Goal: Task Accomplishment & Management: Complete application form

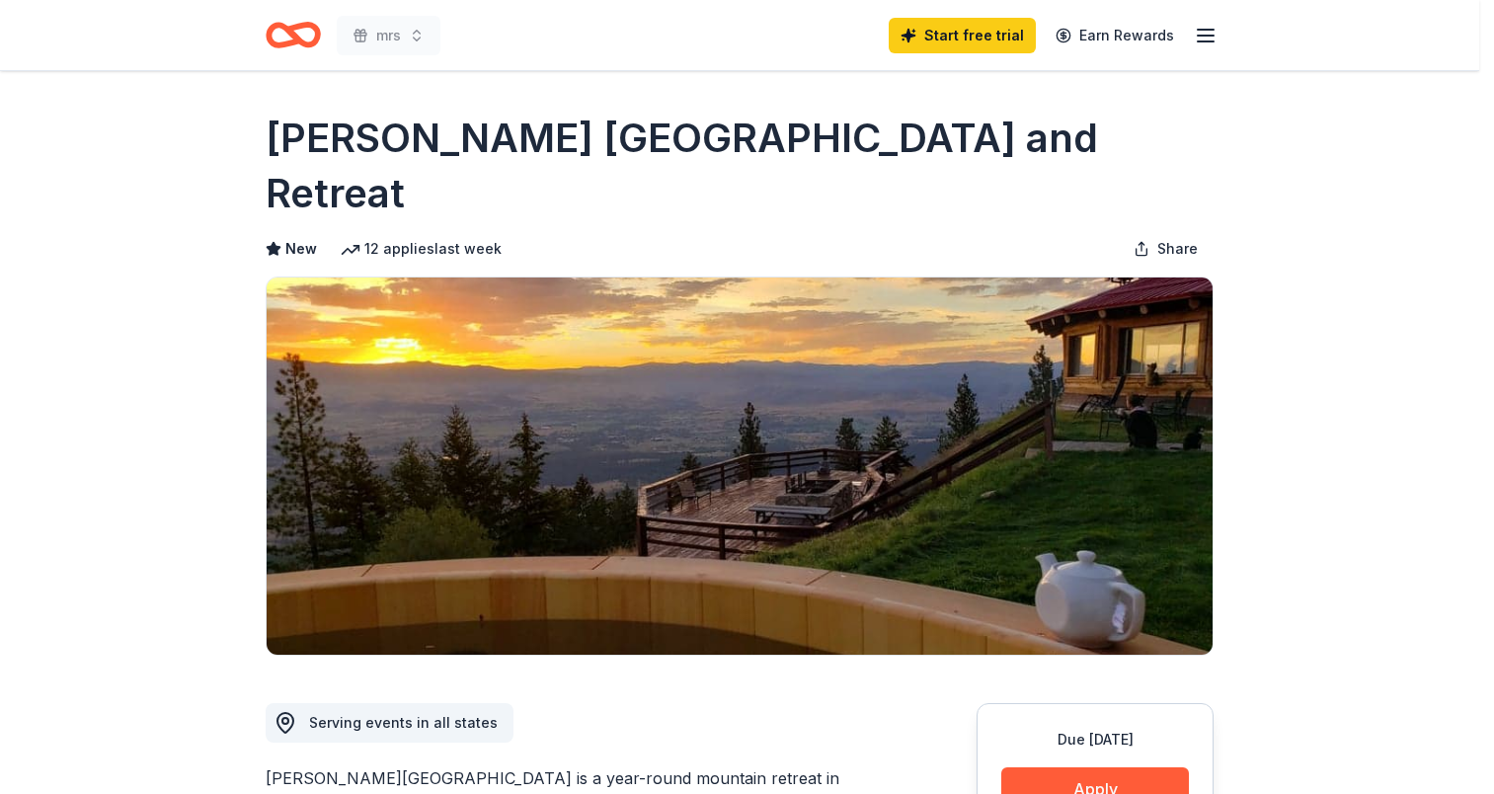
scroll to position [395, 0]
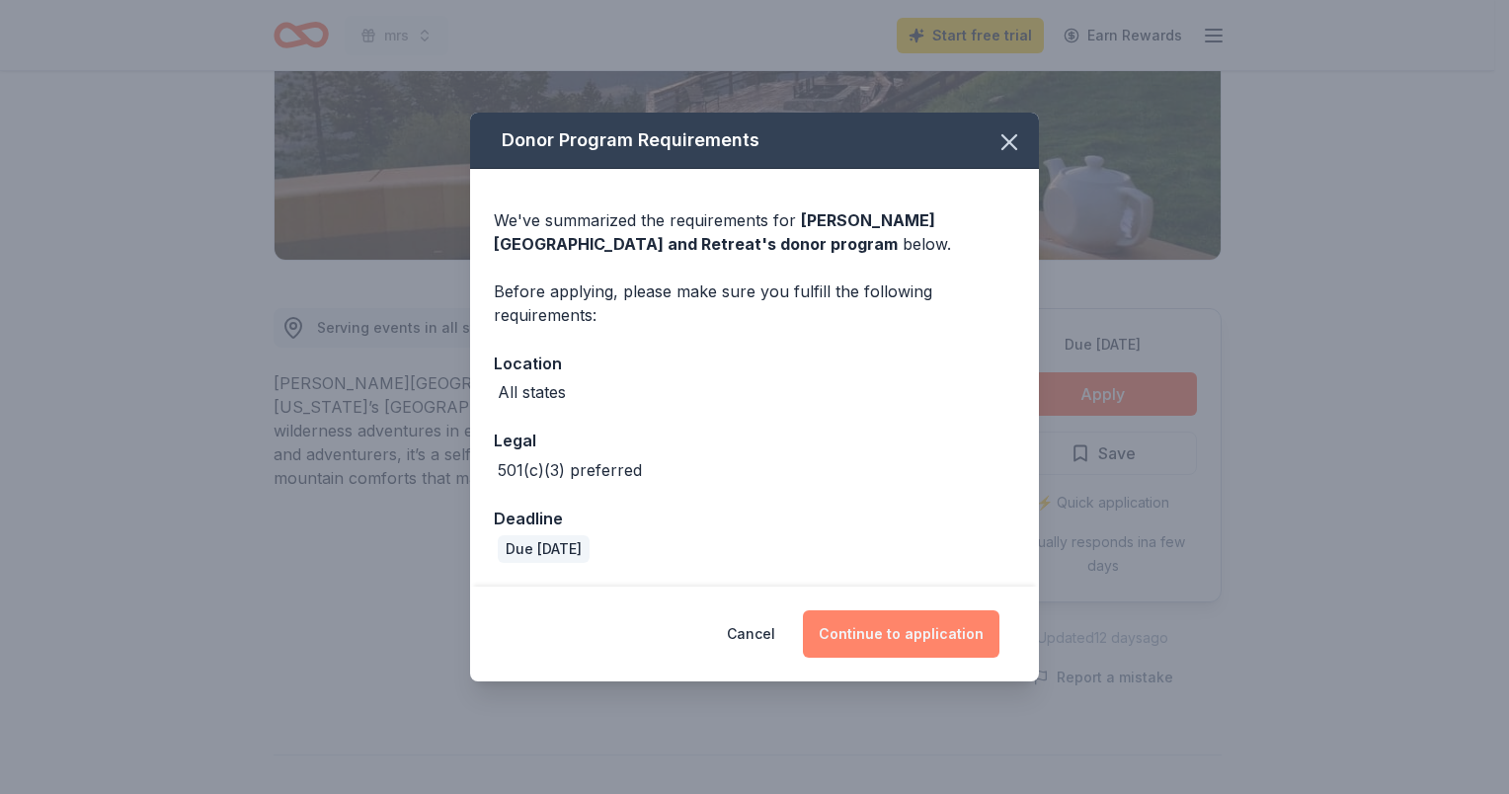
click at [852, 640] on button "Continue to application" at bounding box center [901, 633] width 197 height 47
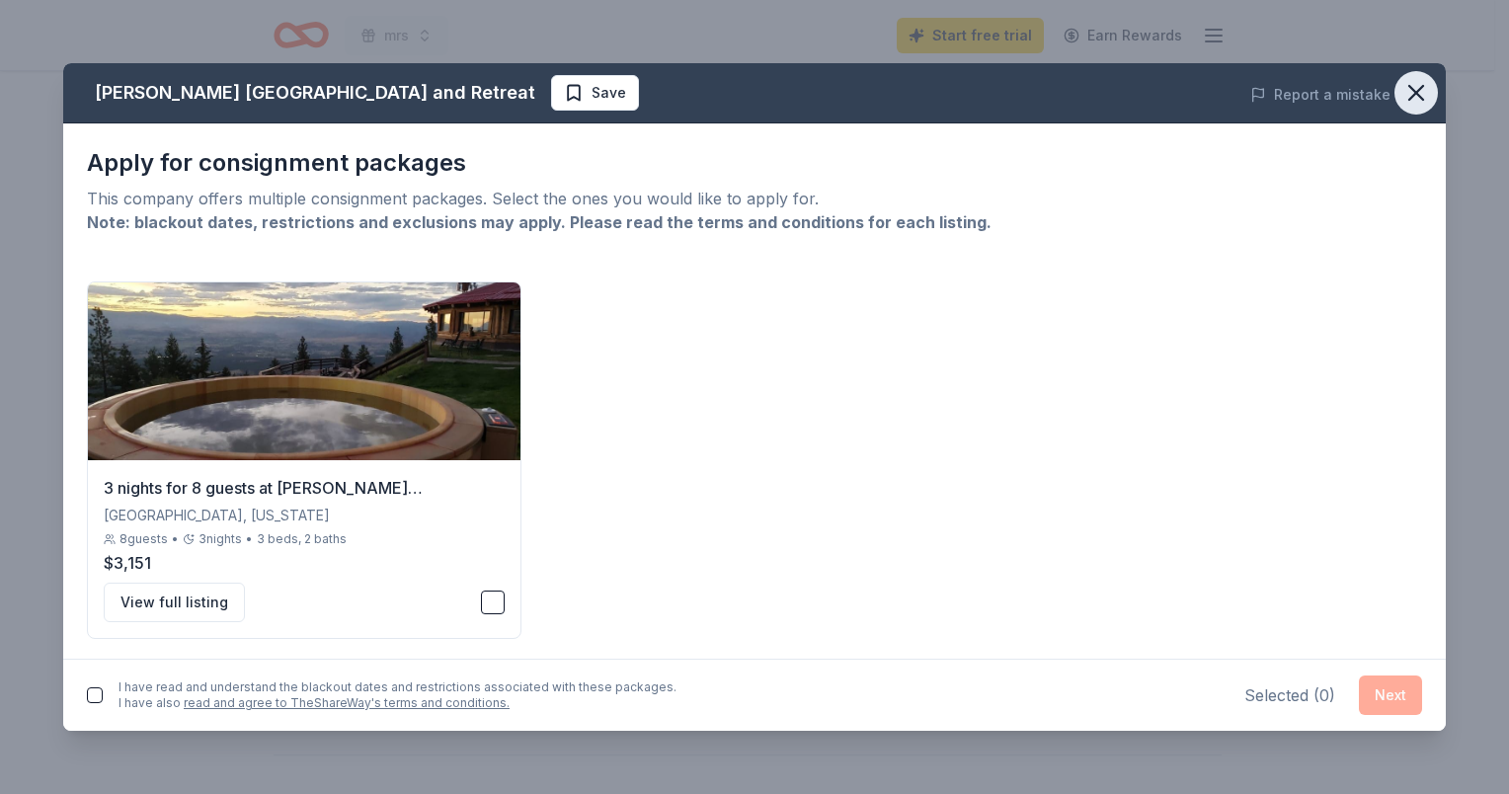
click at [1399, 98] on button "button" at bounding box center [1416, 92] width 43 height 43
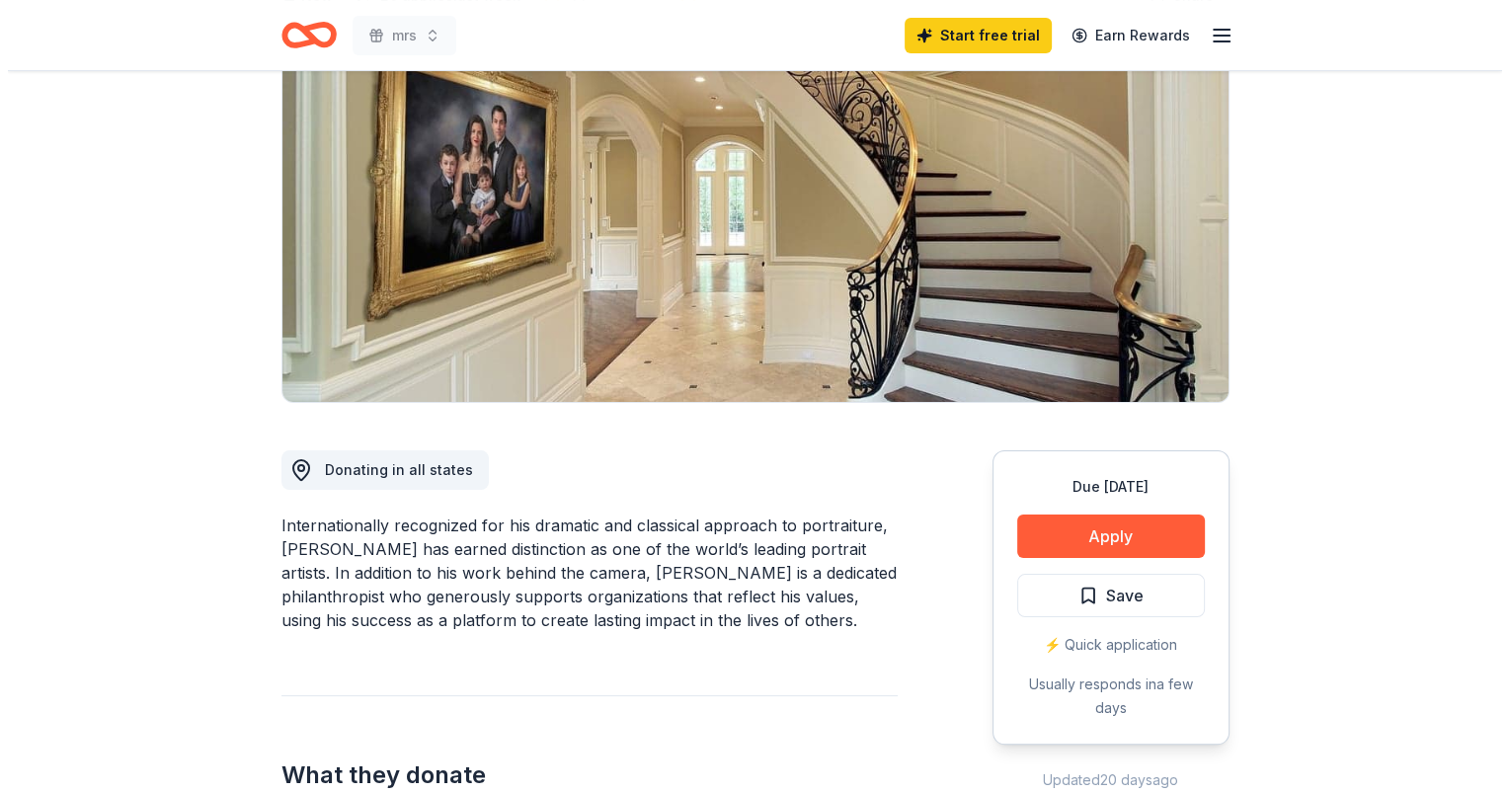
scroll to position [296, 0]
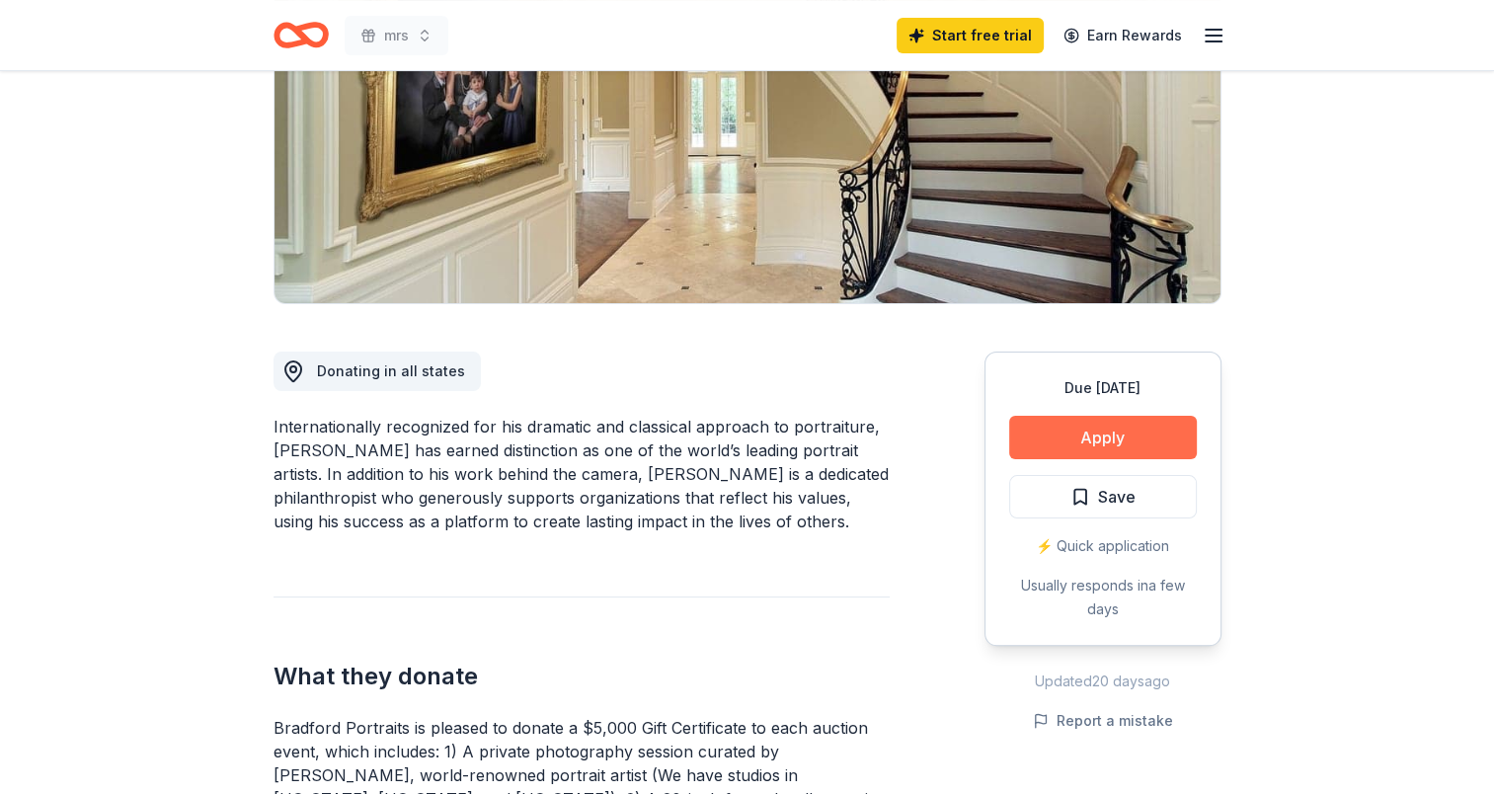
click at [1162, 431] on button "Apply" at bounding box center [1103, 437] width 188 height 43
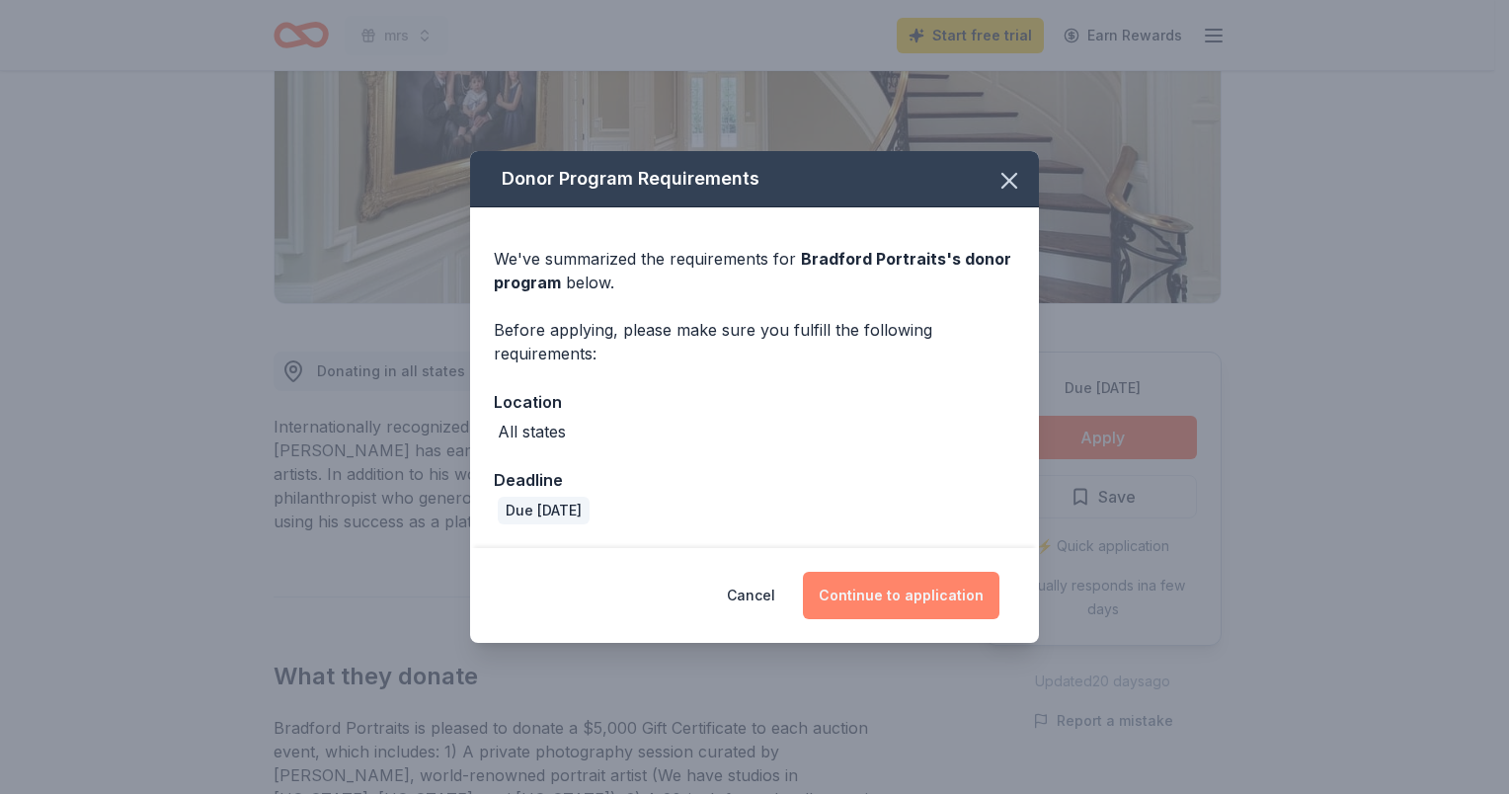
click at [843, 587] on button "Continue to application" at bounding box center [901, 595] width 197 height 47
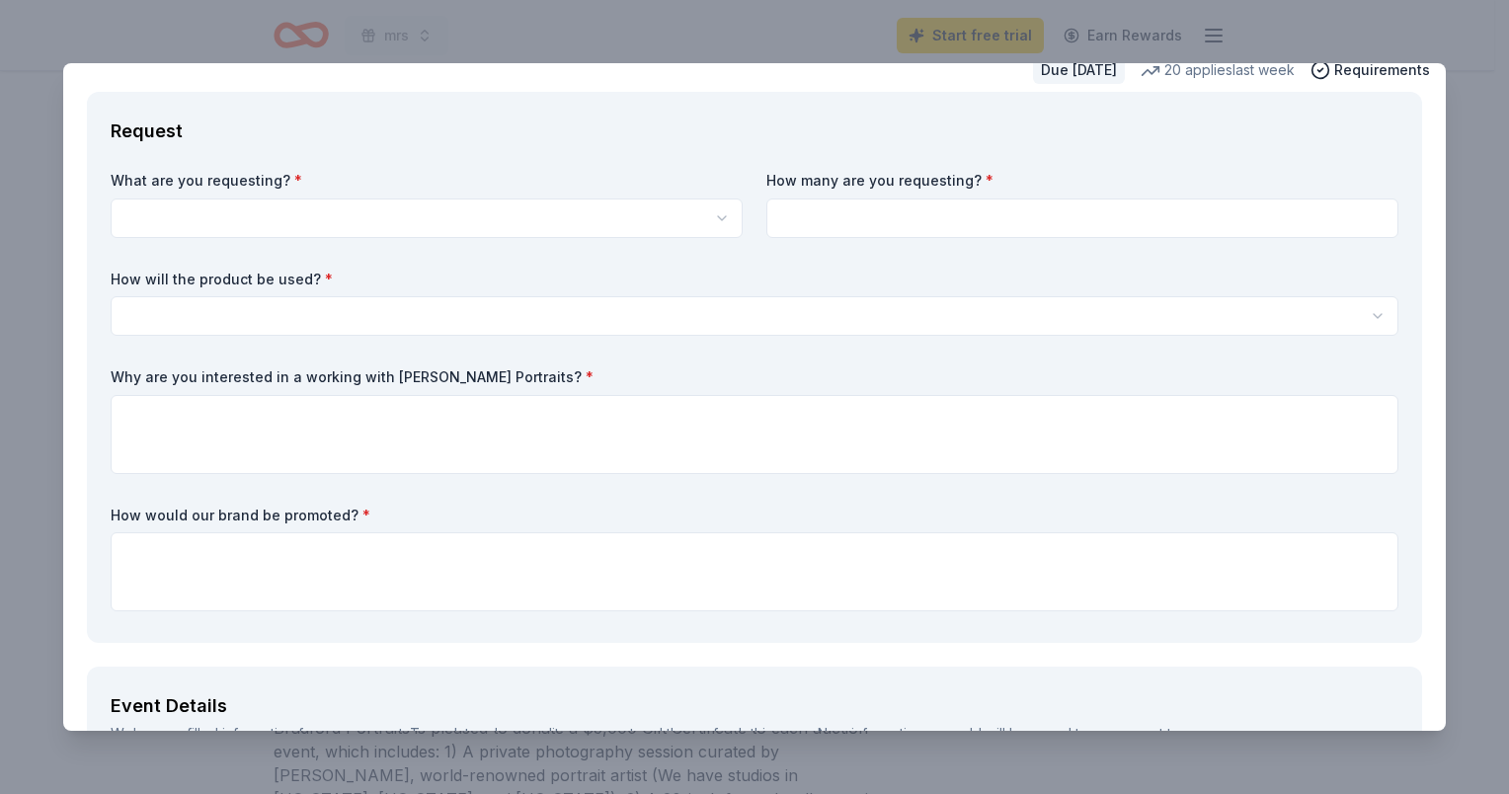
scroll to position [0, 0]
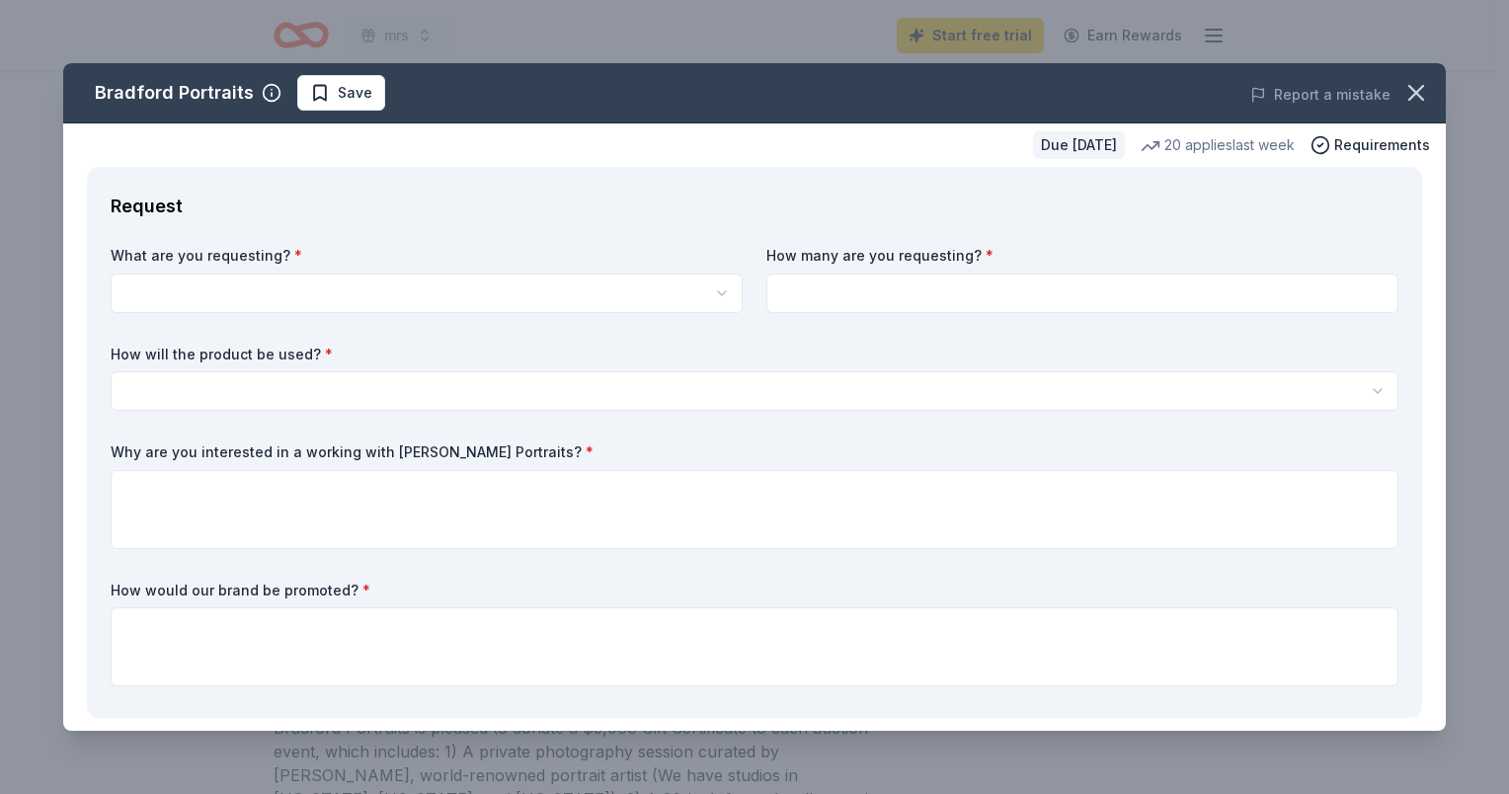
click at [426, 292] on html "mrs [PERSON_NAME] free trial Earn Rewards Due [DATE] [PERSON_NAME] Portraits Ne…" at bounding box center [754, 101] width 1509 height 794
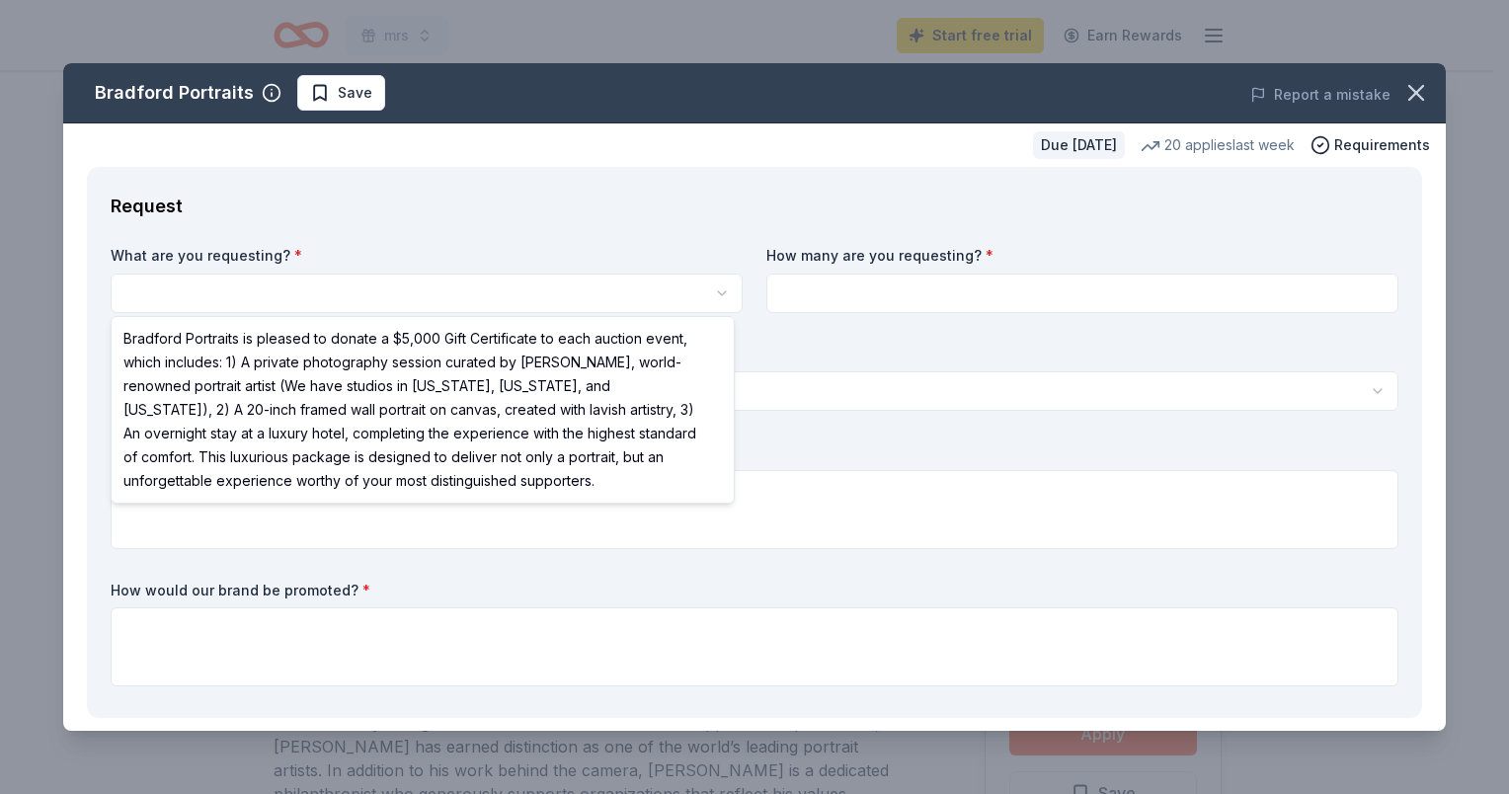
select select "Bradford Portraits is pleased to donate a $5,000 Gift Certificate to each aucti…"
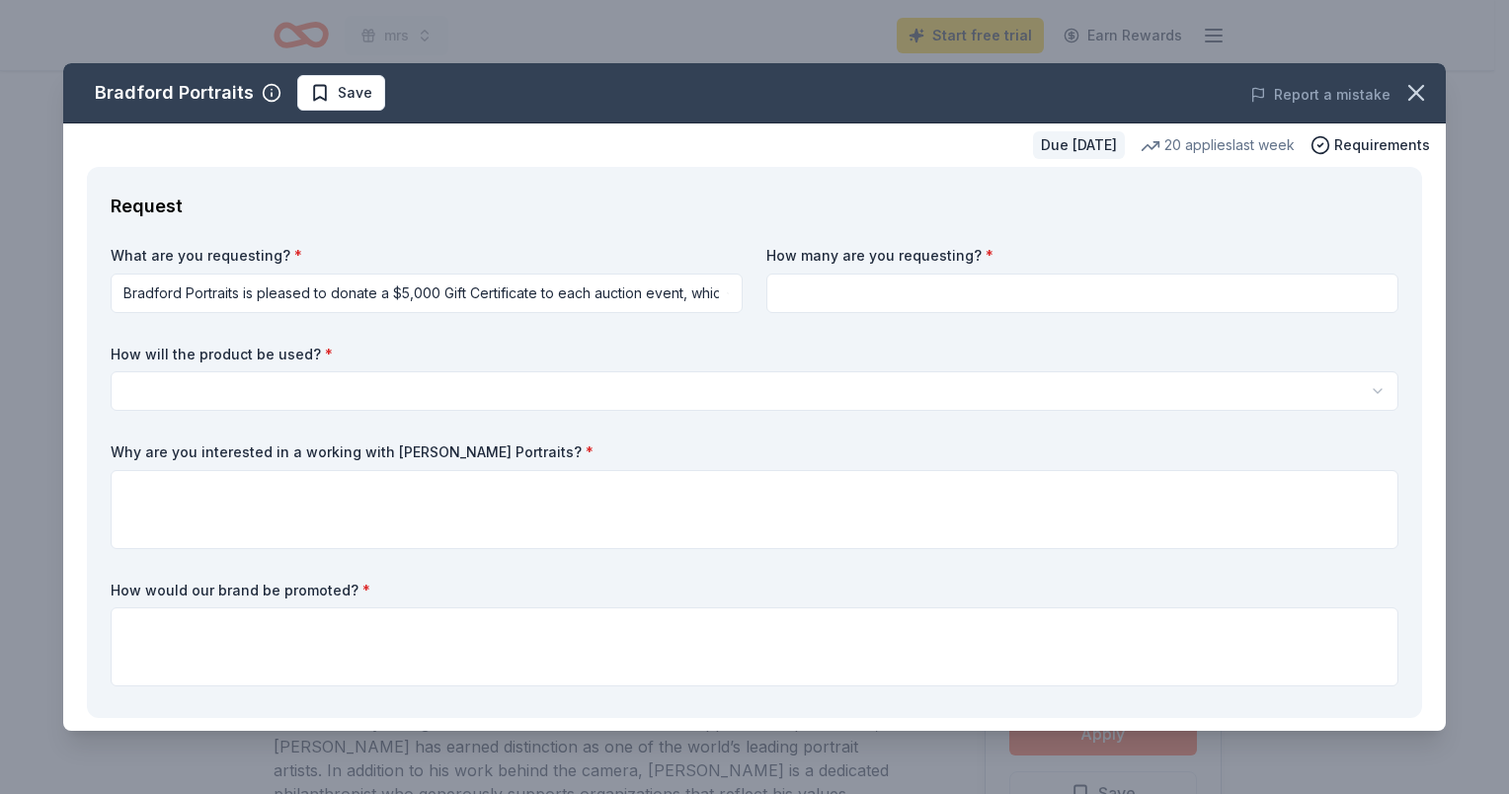
click at [806, 282] on input at bounding box center [1082, 294] width 632 height 40
type input "1"
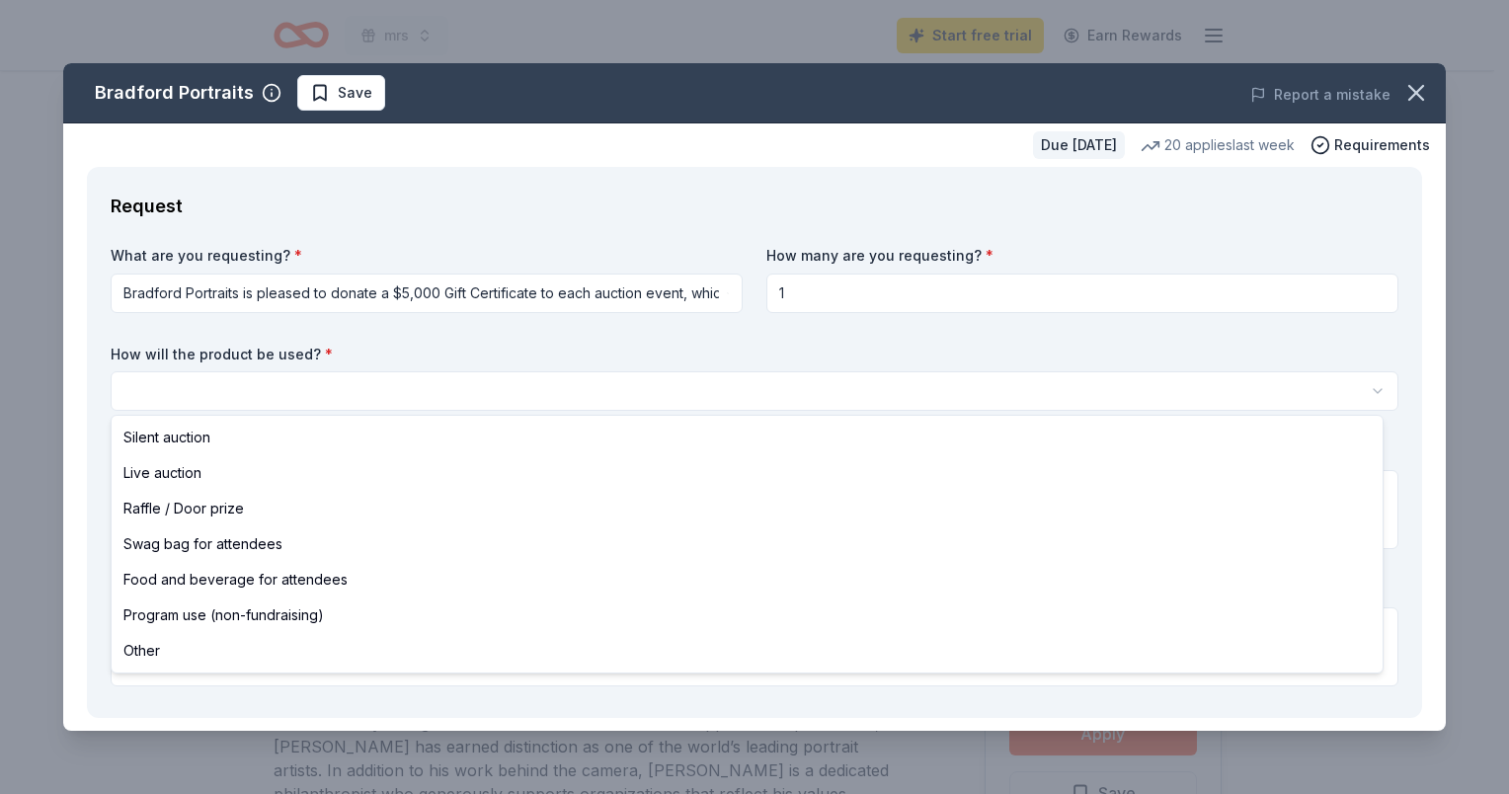
click at [269, 388] on html "mrs [PERSON_NAME] free trial Earn Rewards Due [DATE] [PERSON_NAME] Portraits Ne…" at bounding box center [754, 397] width 1509 height 794
select select "liveAuction"
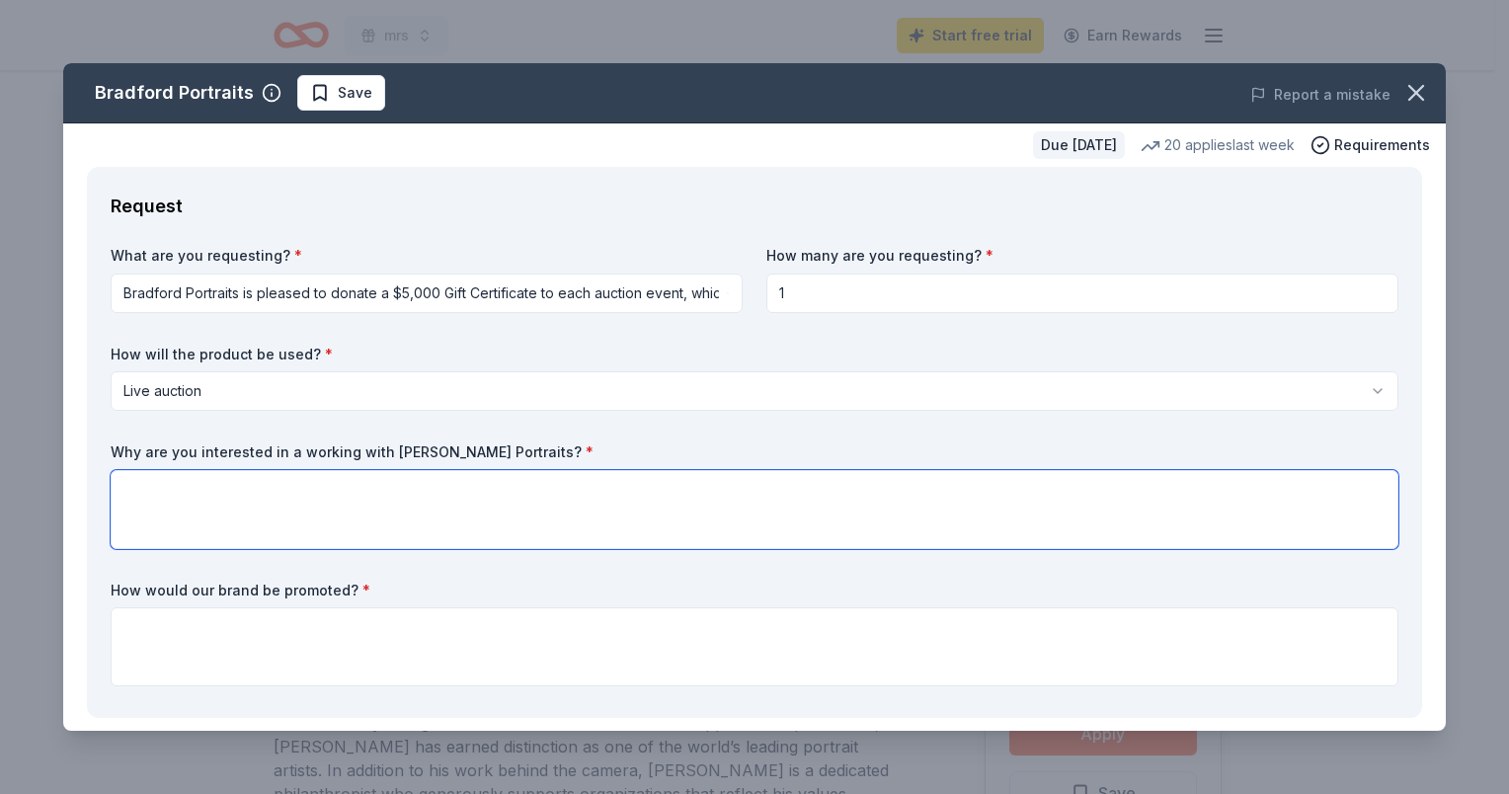
click at [213, 482] on textarea at bounding box center [755, 509] width 1288 height 79
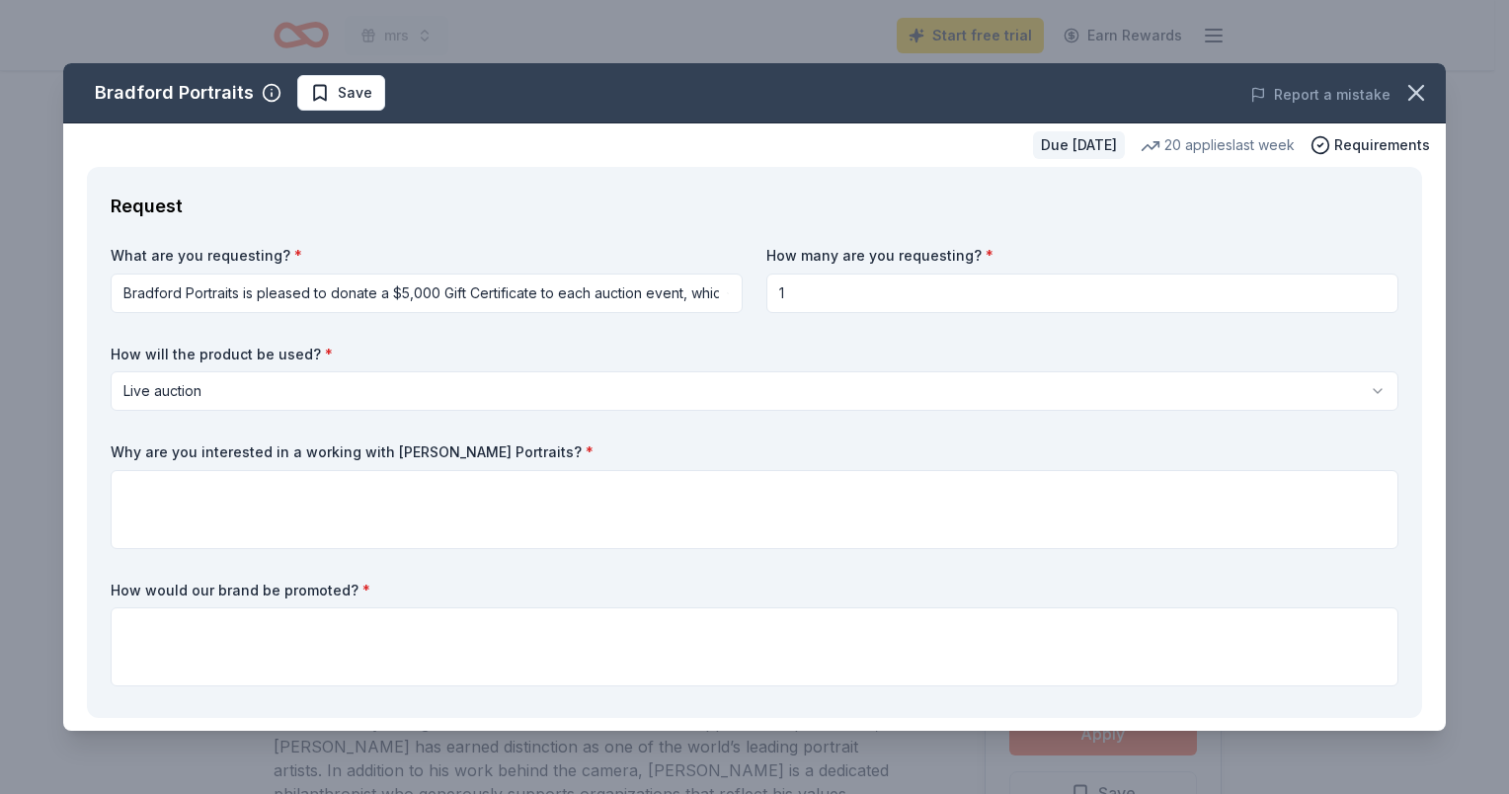
drag, startPoint x: 546, startPoint y: 443, endPoint x: 93, endPoint y: 441, distance: 453.3
click at [93, 441] on div "Request What are you requesting? * Bradford Portraits is pleased to donate a $5…" at bounding box center [754, 442] width 1335 height 551
click at [1409, 99] on icon "button" at bounding box center [1416, 93] width 14 height 14
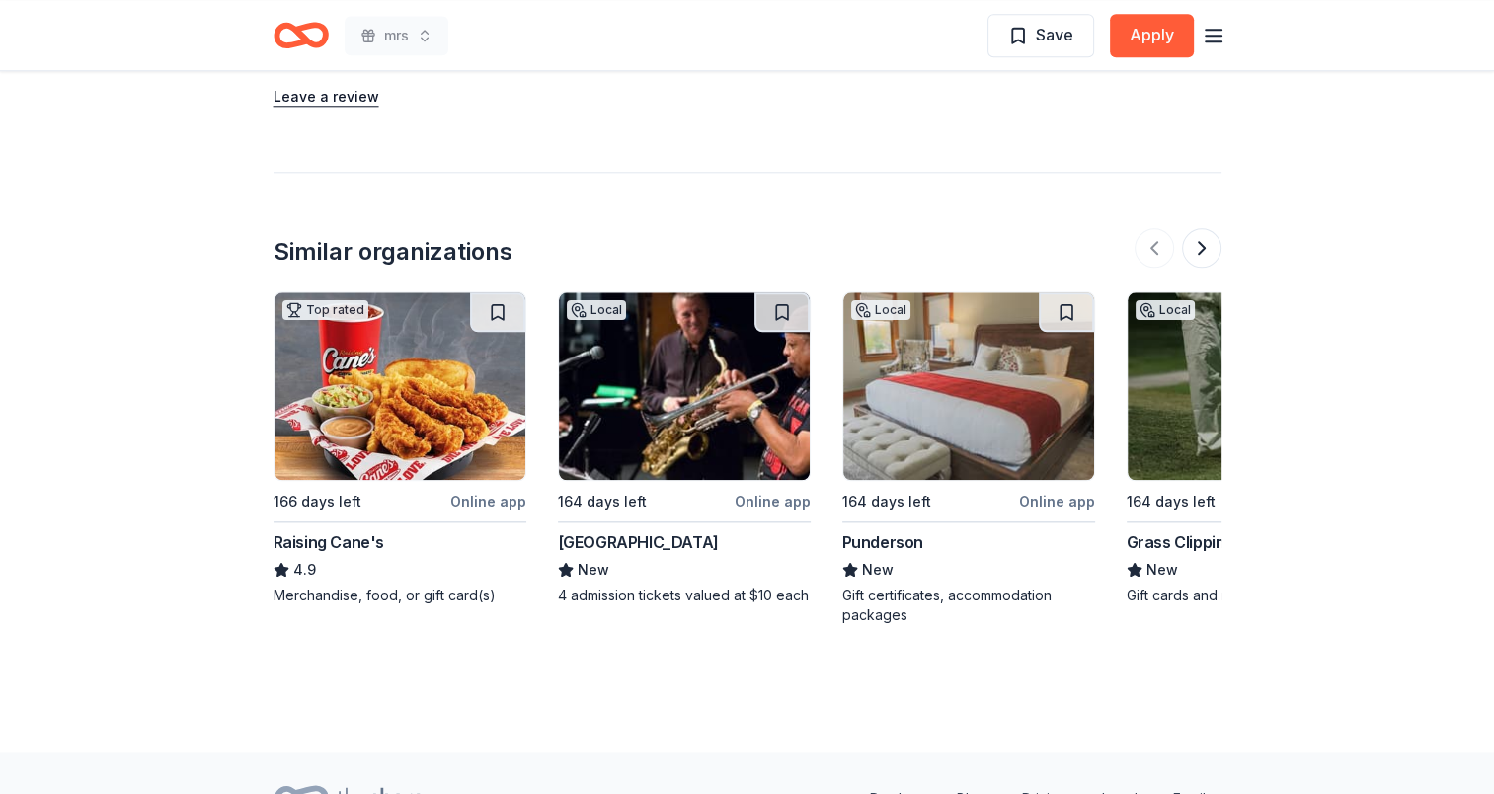
scroll to position [2093, 0]
click at [330, 543] on div "Raising Cane's" at bounding box center [329, 543] width 111 height 24
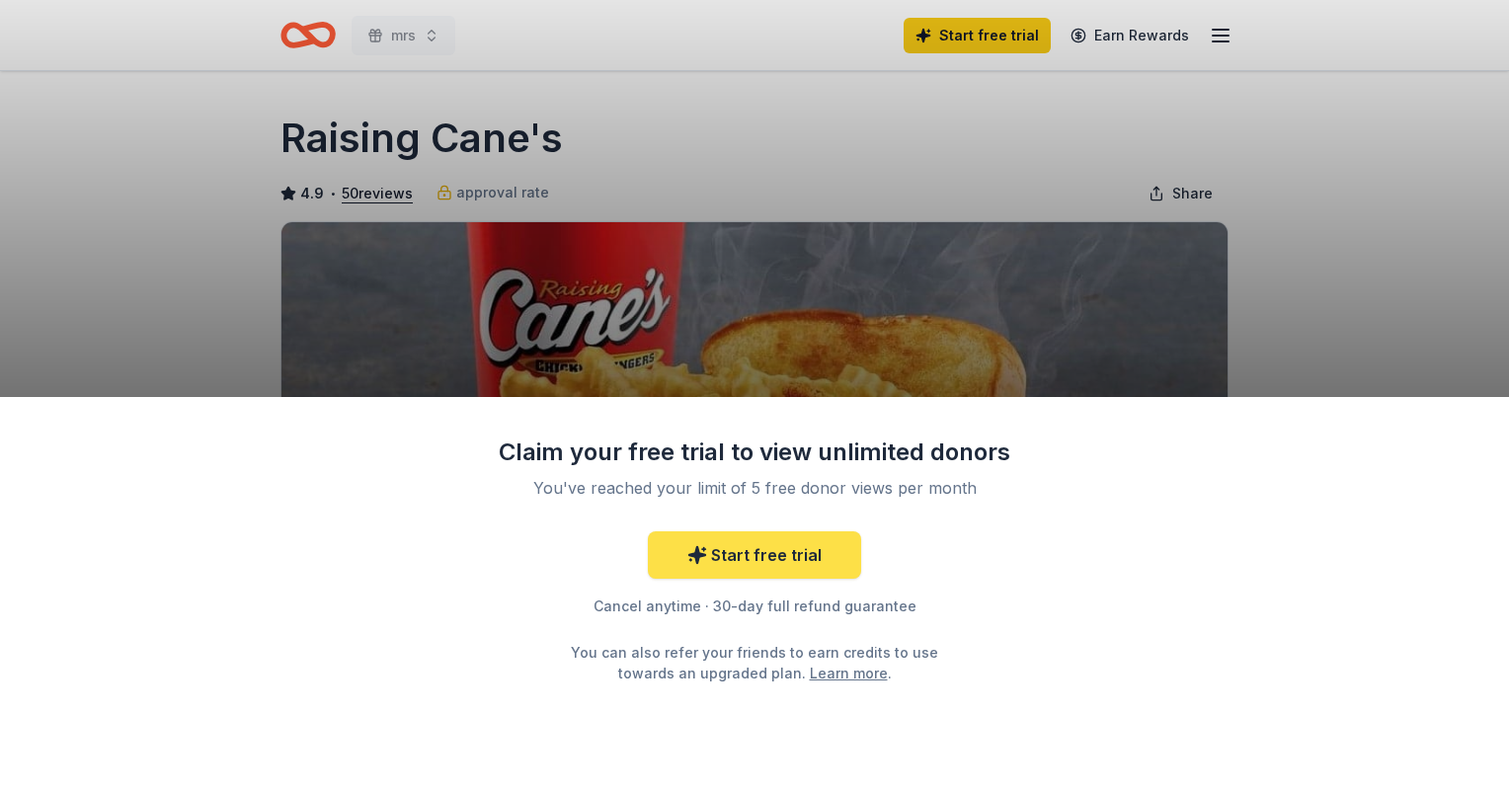
click at [765, 558] on link "Start free trial" at bounding box center [754, 554] width 213 height 47
